Goal: Check status: Check status

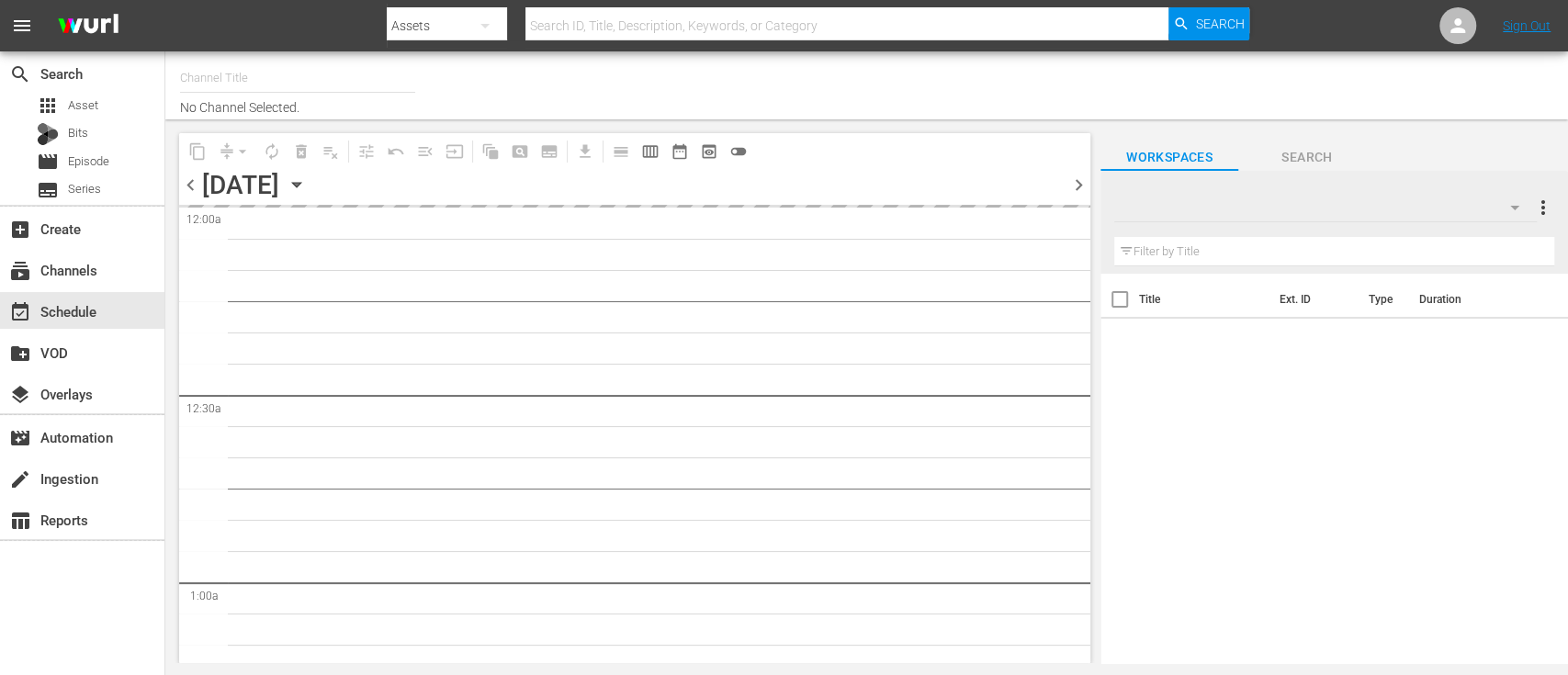
type input "Dark Matter TV (1570)"
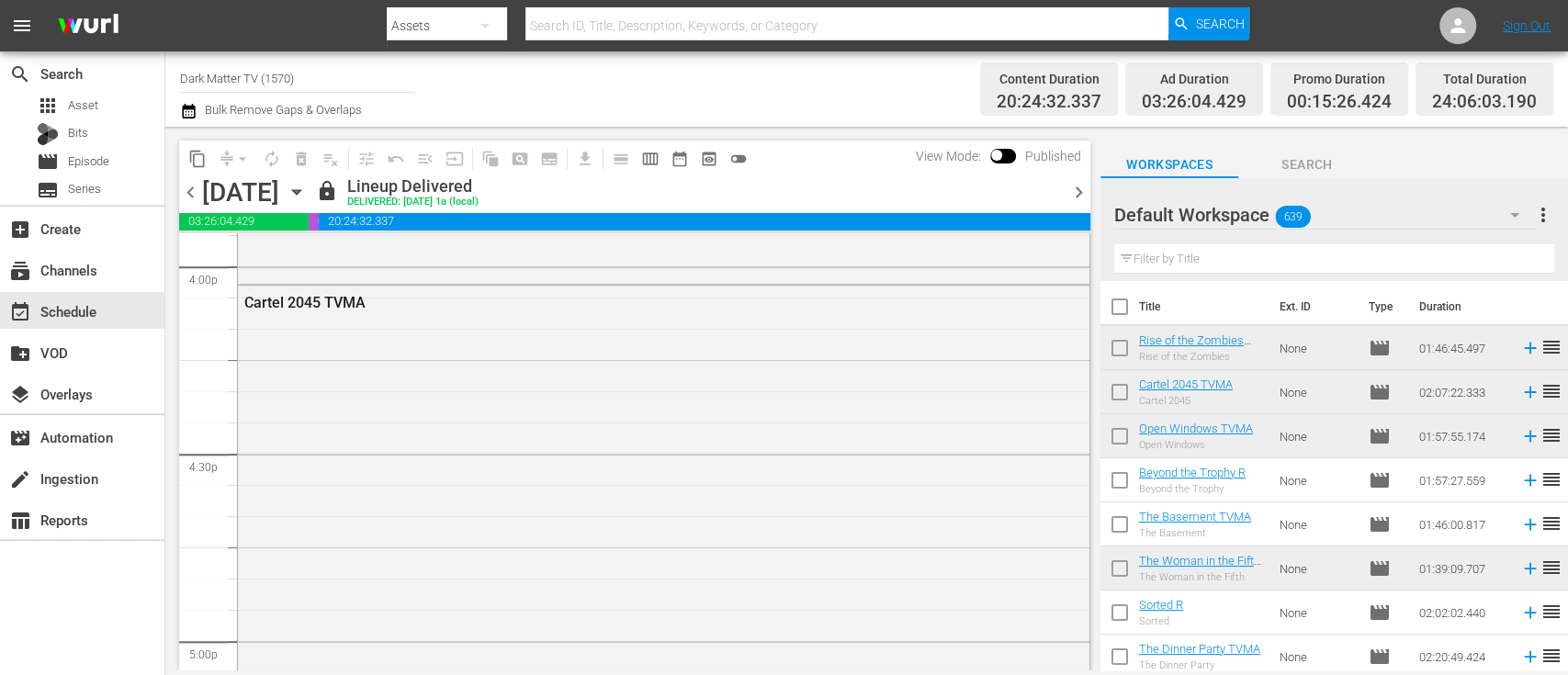
scroll to position [6005, 0]
click at [1088, 182] on span "chevron_right" at bounding box center [1078, 192] width 23 height 23
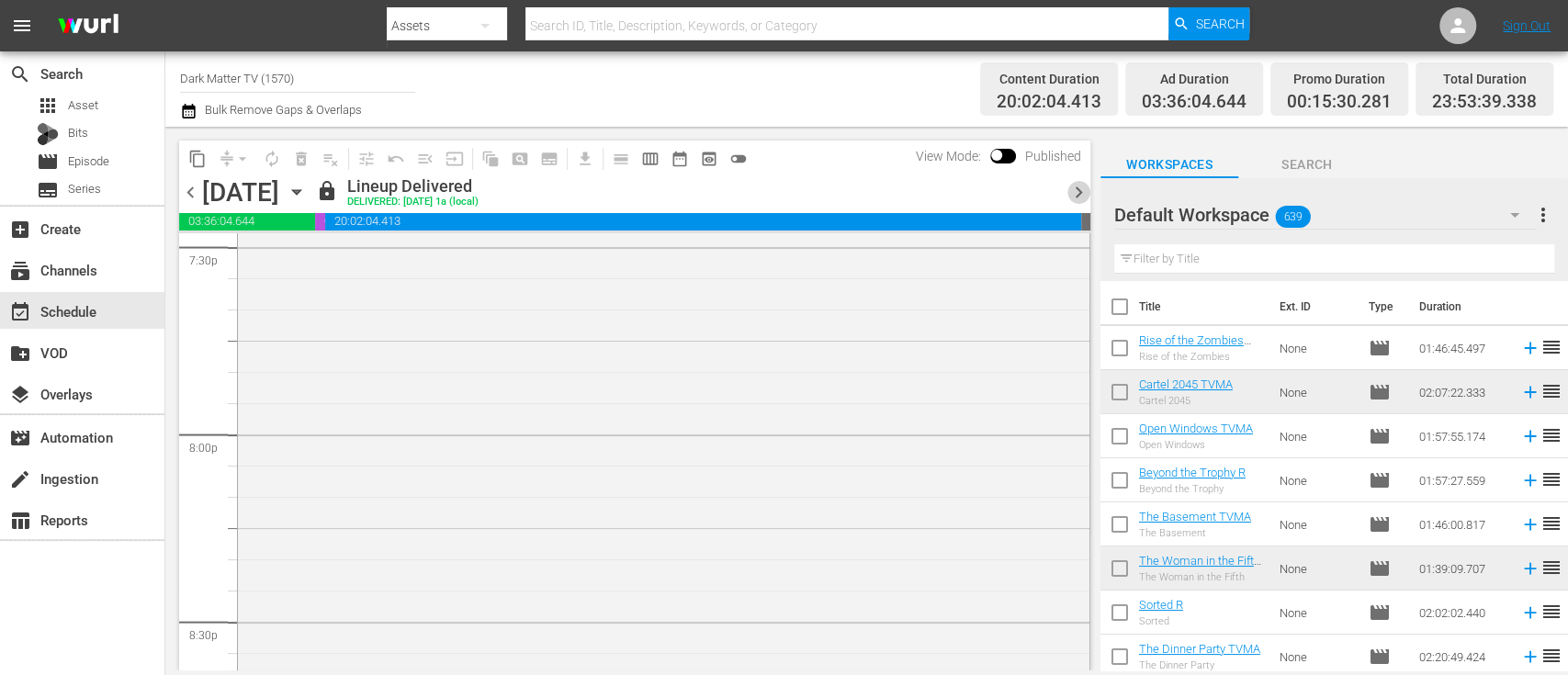
scroll to position [7290, 0]
click at [1079, 201] on span "chevron_right" at bounding box center [1078, 192] width 23 height 23
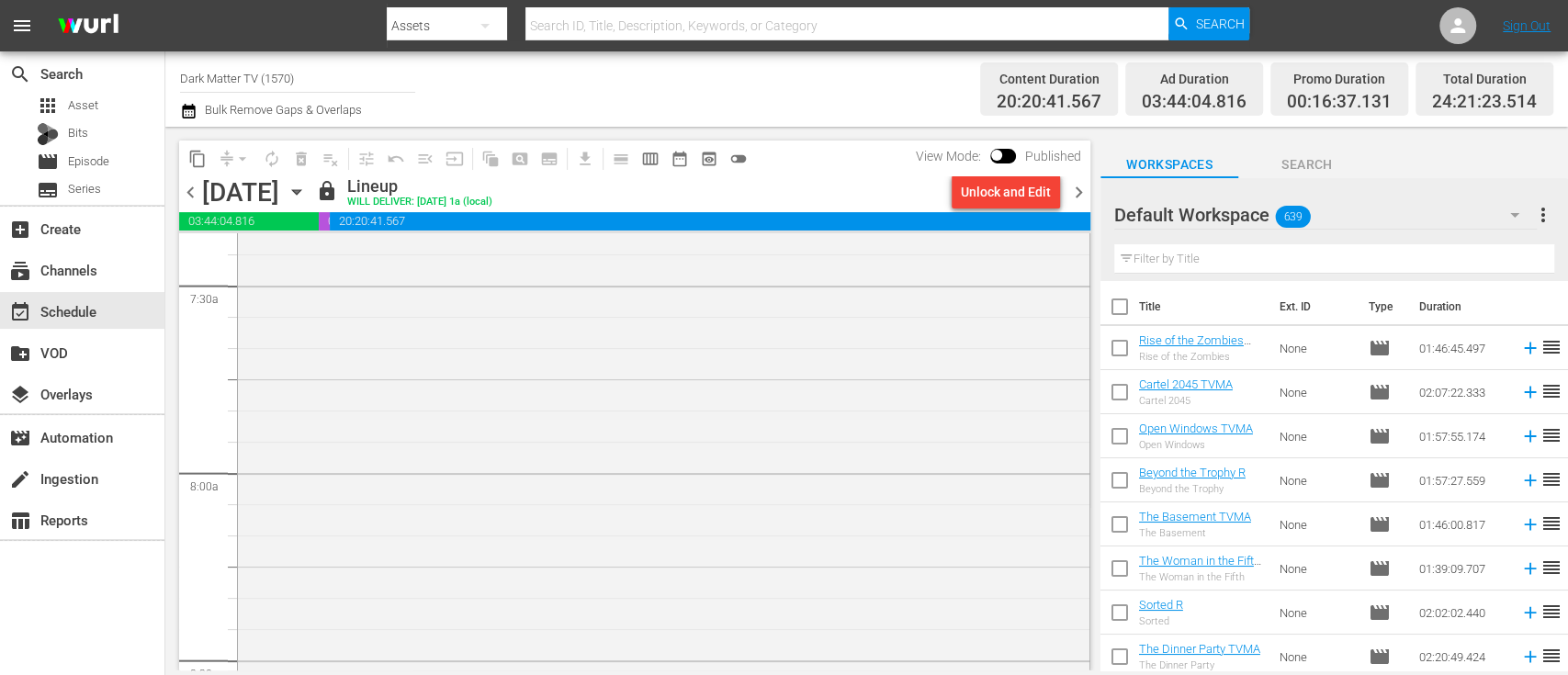
scroll to position [2687, 0]
click at [1081, 188] on span "chevron_right" at bounding box center [1078, 192] width 23 height 23
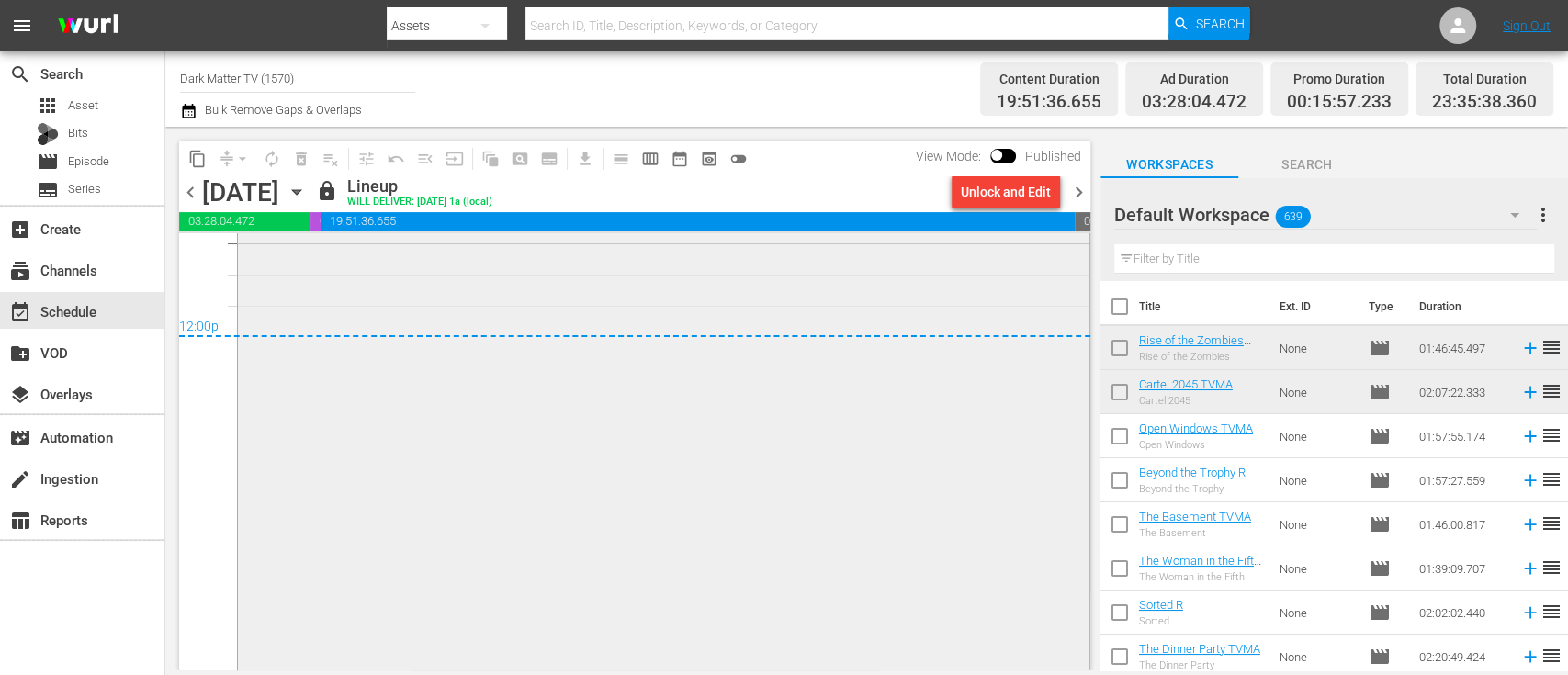
scroll to position [8910, 0]
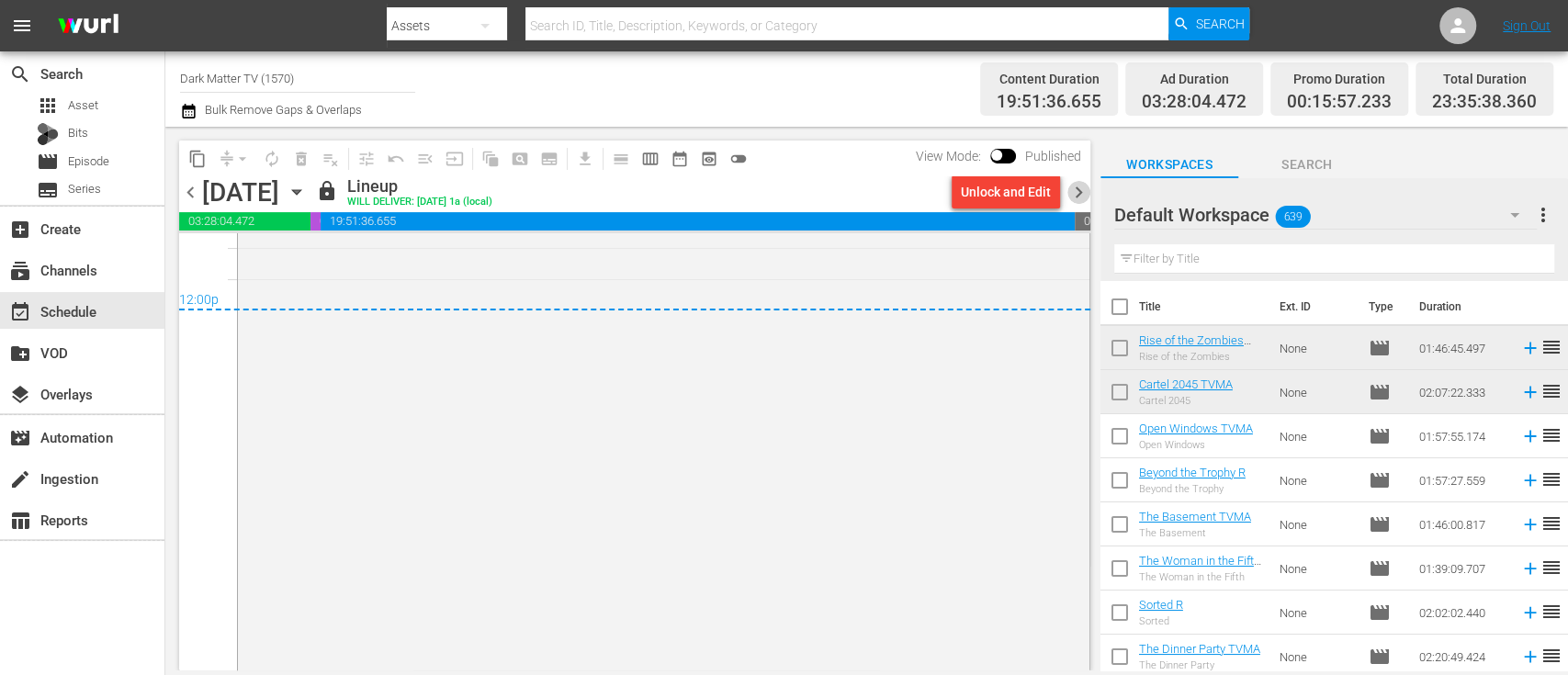
click at [1080, 191] on span "chevron_right" at bounding box center [1078, 192] width 23 height 23
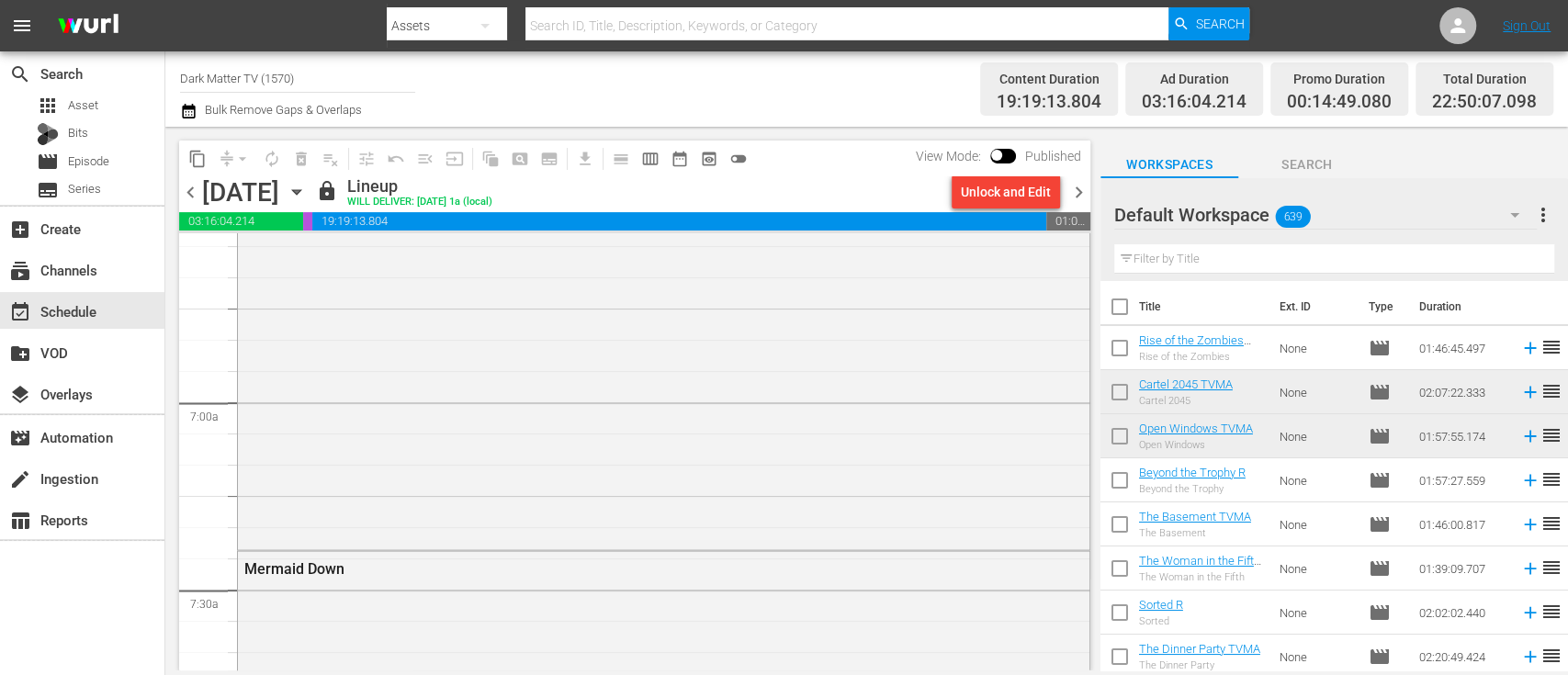
scroll to position [2392, 0]
click at [1073, 188] on span "chevron_right" at bounding box center [1078, 192] width 23 height 23
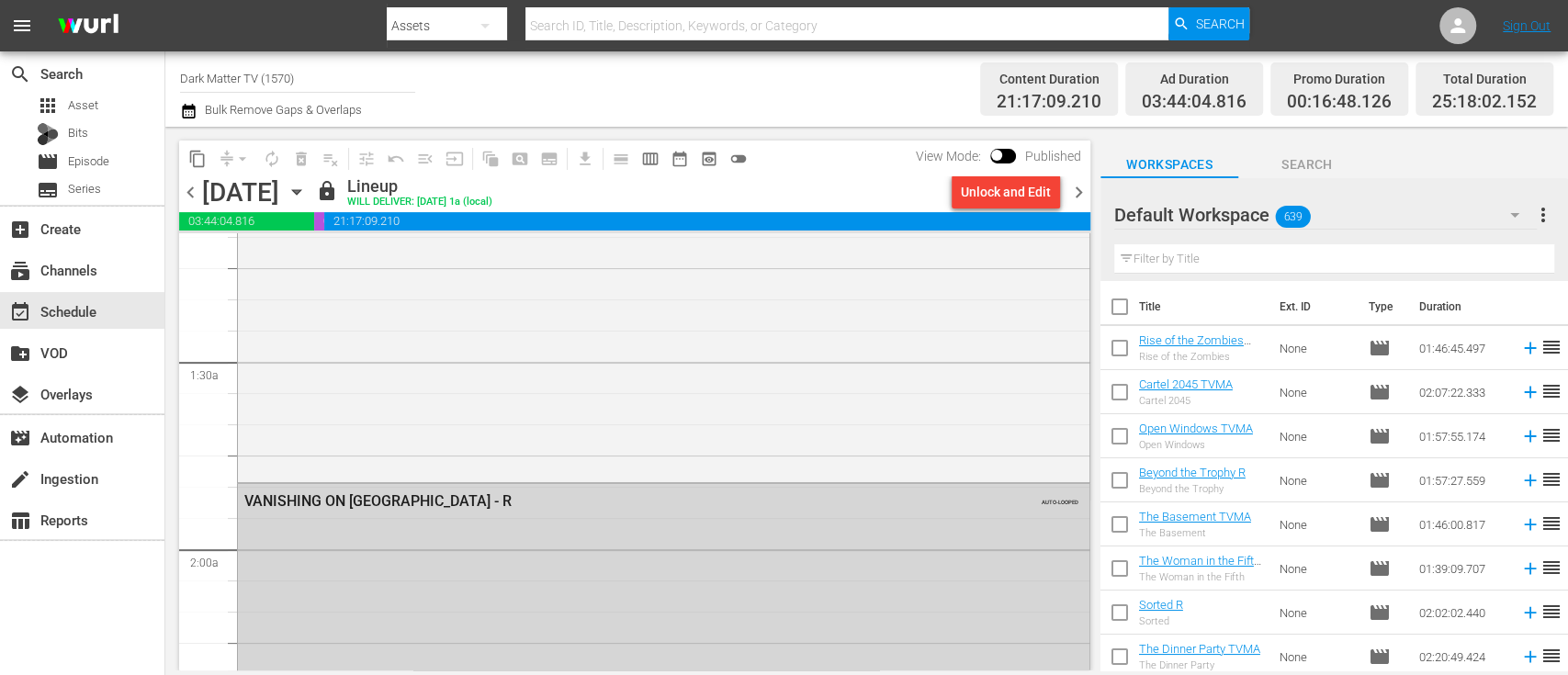
scroll to position [340, 0]
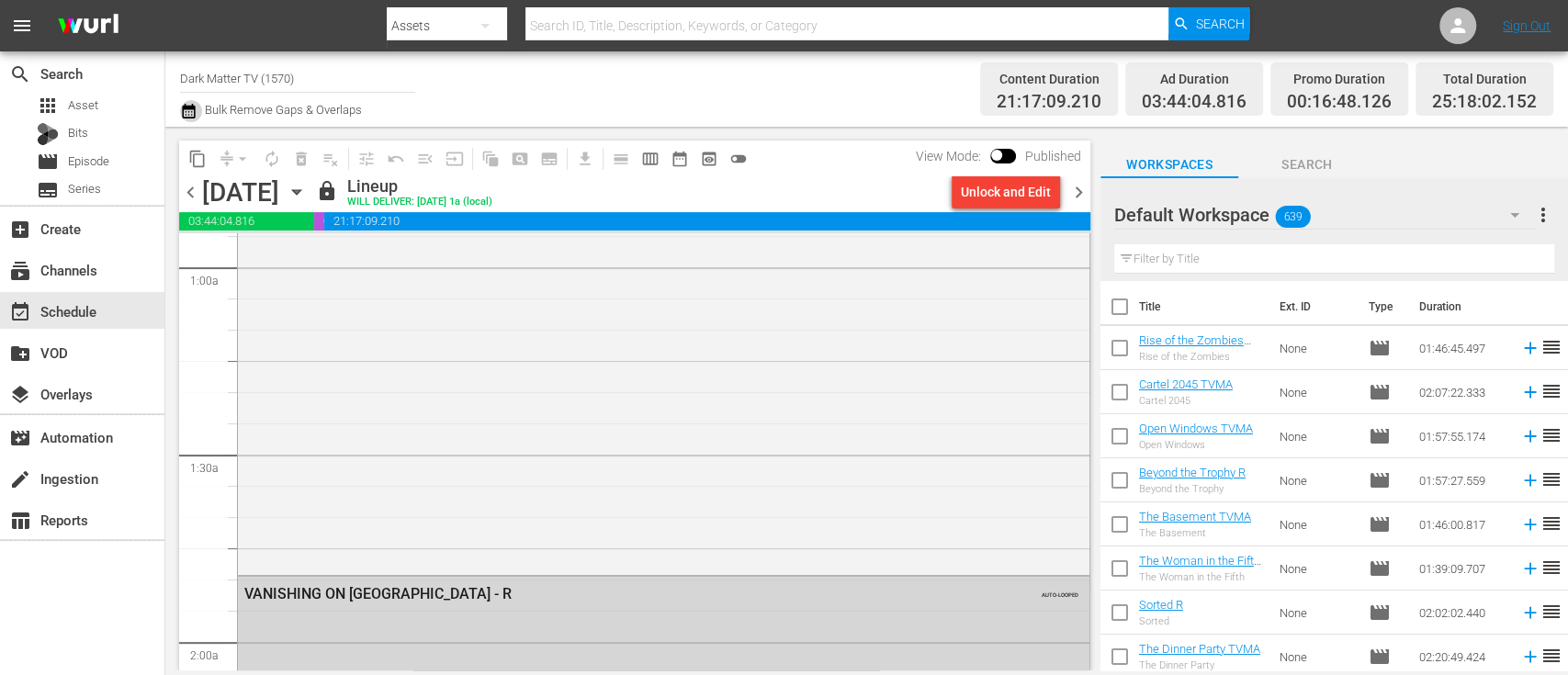
click at [184, 110] on icon "button" at bounding box center [189, 111] width 17 height 22
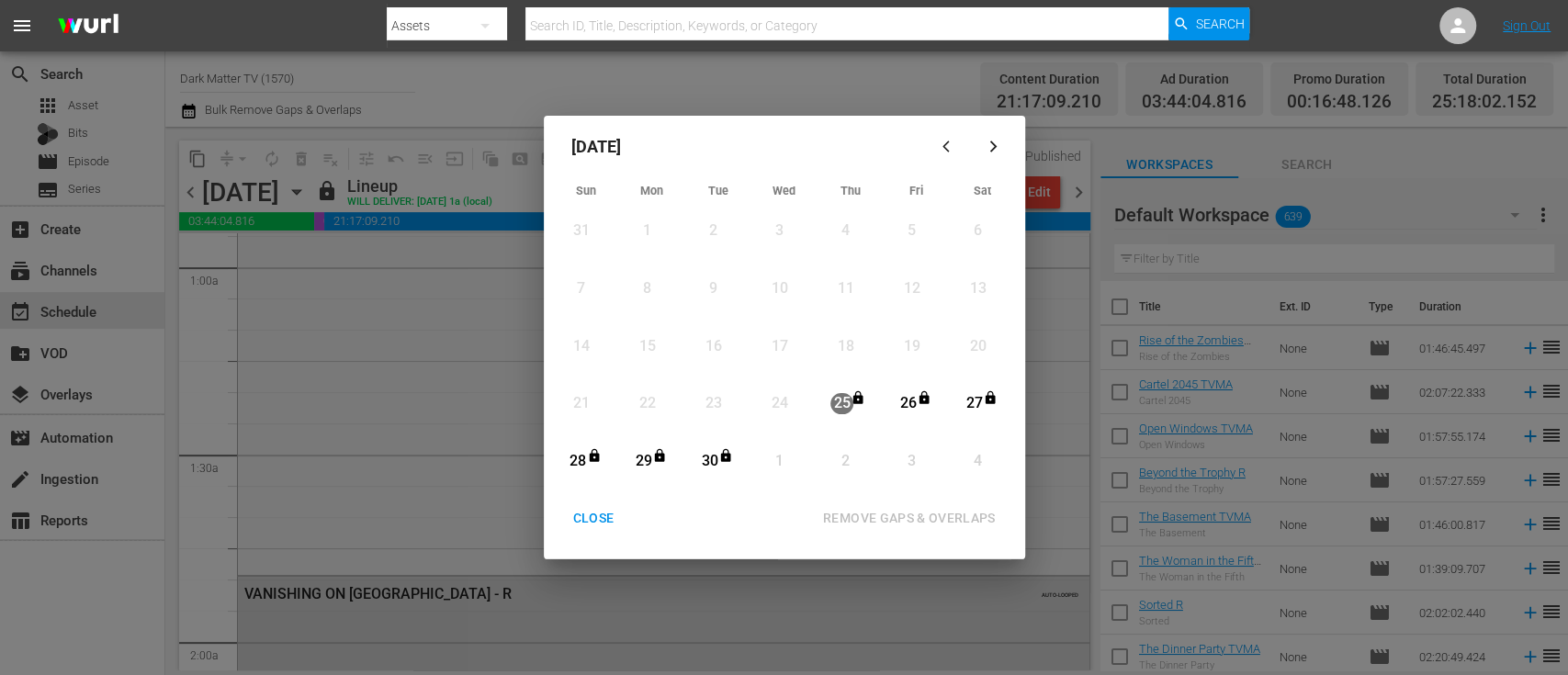
click at [588, 512] on div "CLOSE" at bounding box center [594, 518] width 71 height 23
